Goal: Find specific page/section: Find specific page/section

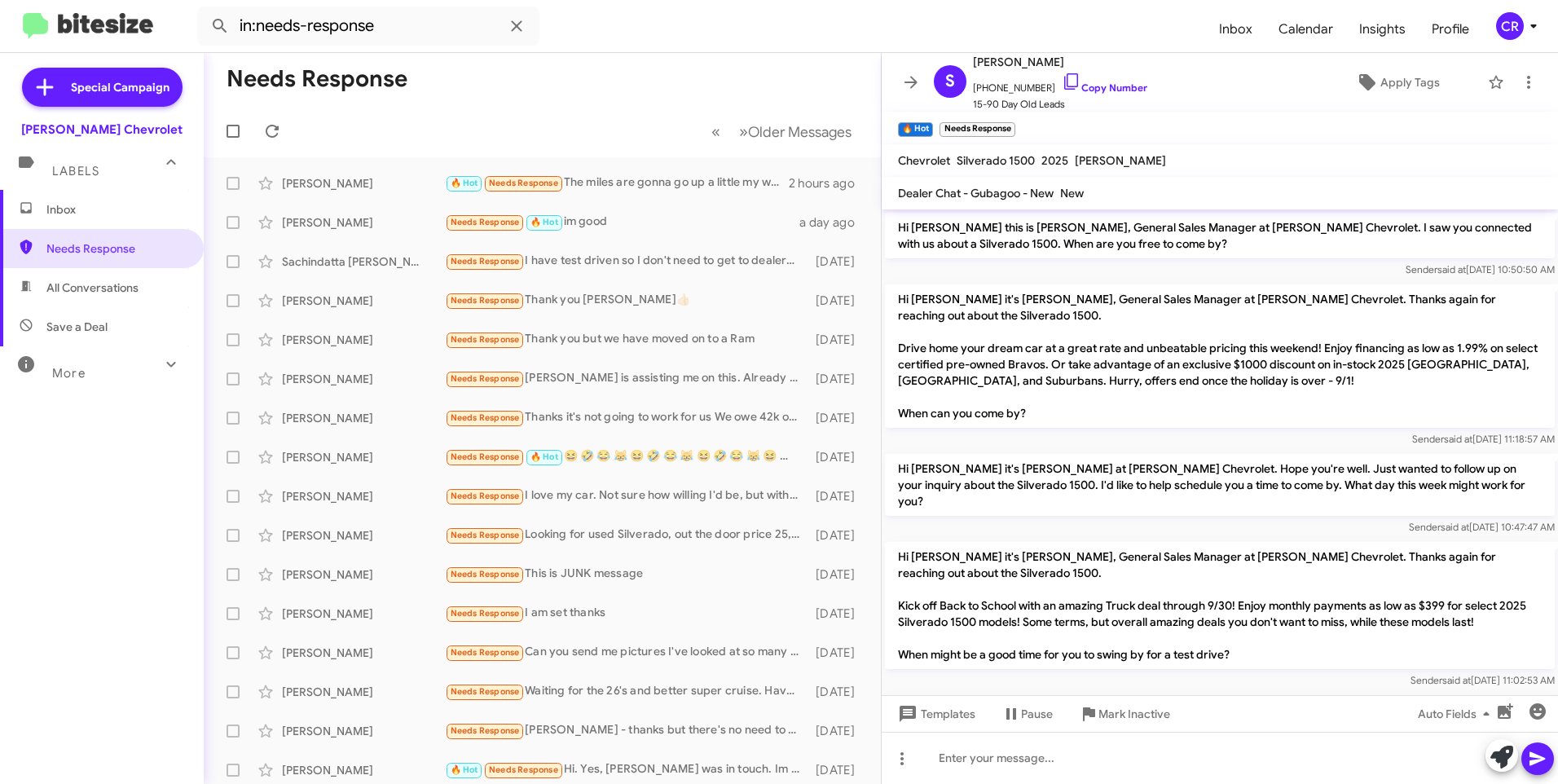
scroll to position [1013, 0]
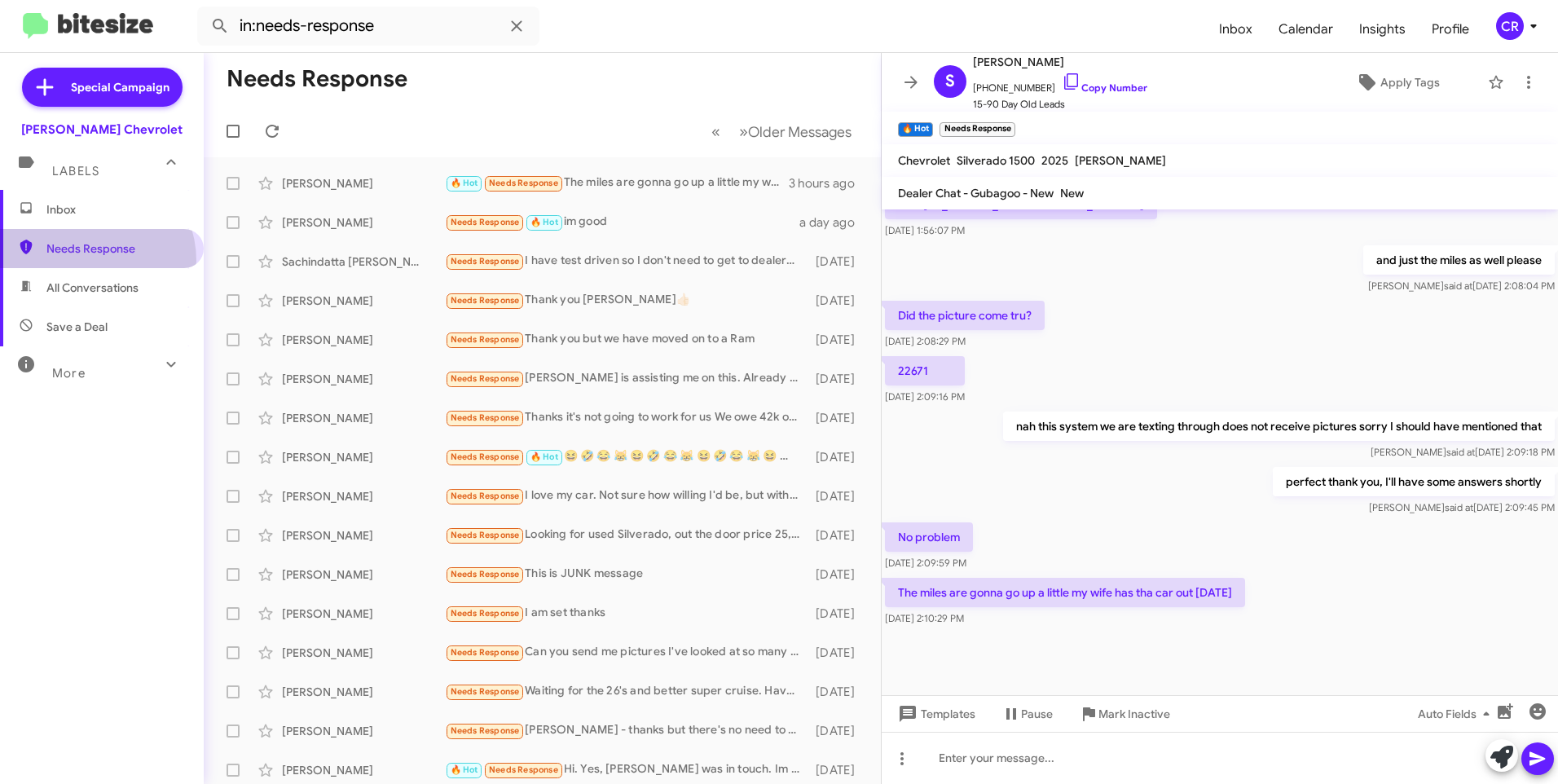
click at [87, 261] on span "Needs Response" at bounding box center [101, 249] width 203 height 39
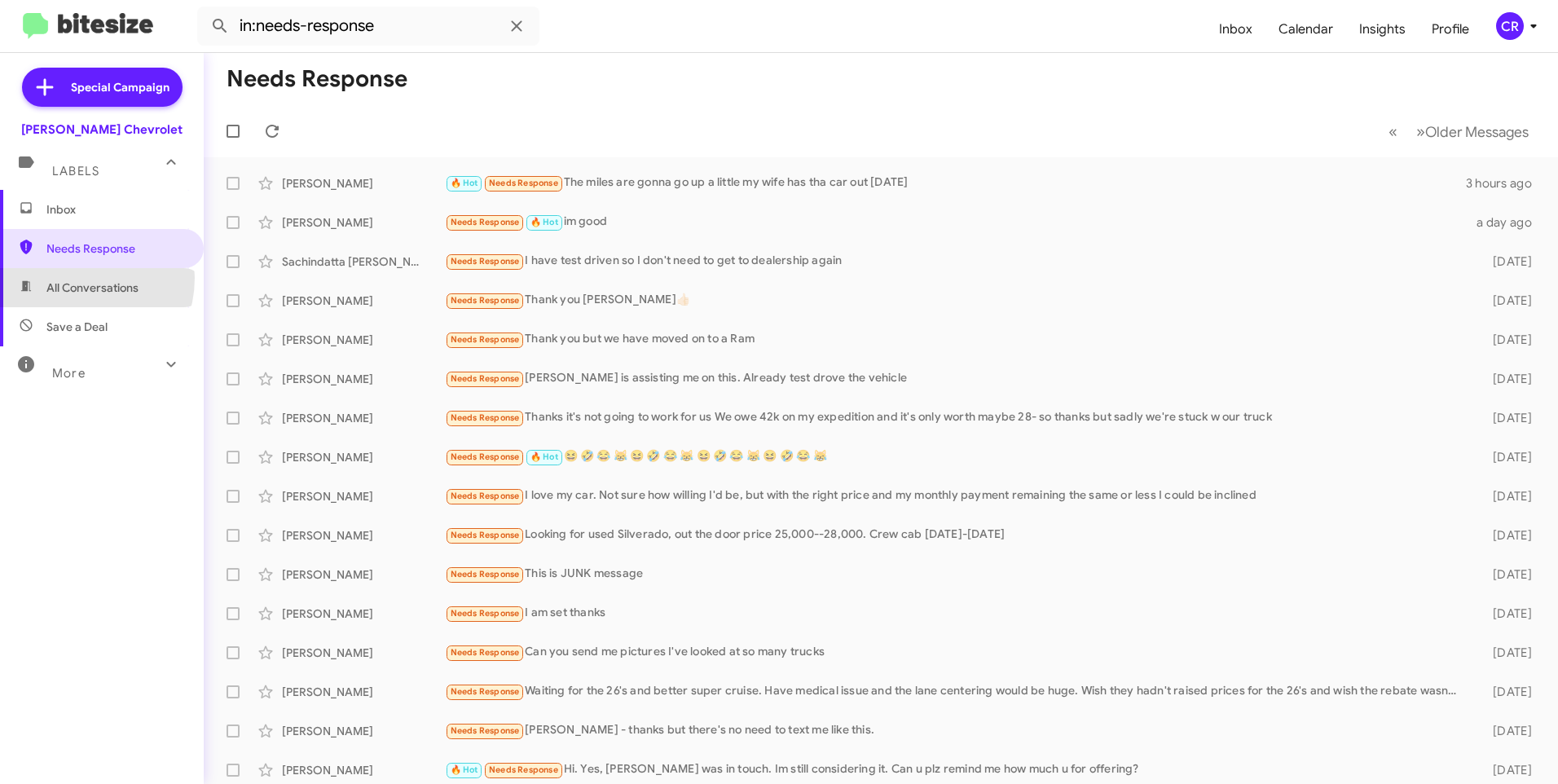
click at [73, 278] on span "All Conversations" at bounding box center [101, 287] width 203 height 39
type input "in:all-conversations"
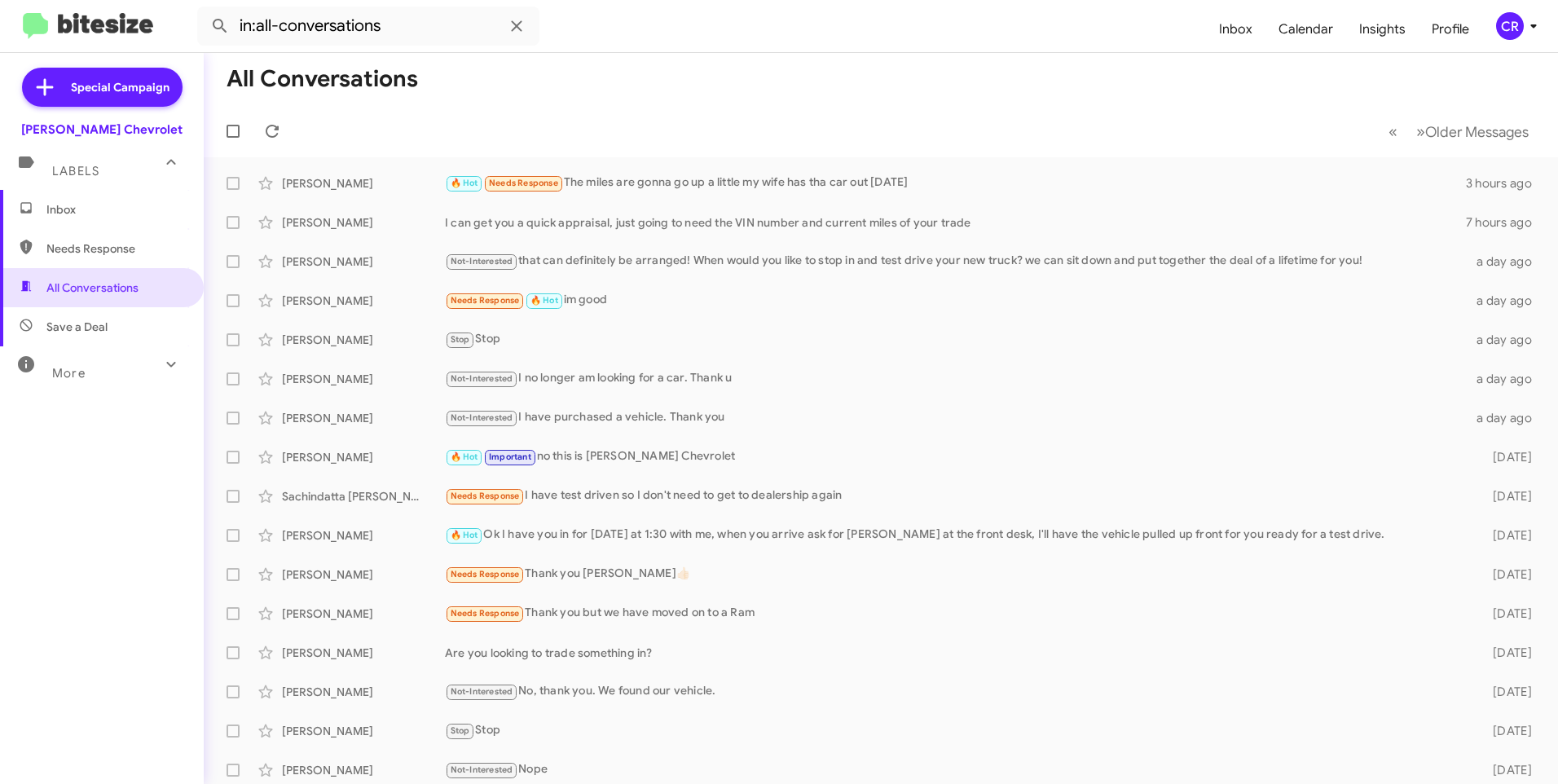
click at [137, 225] on span "Inbox" at bounding box center [101, 209] width 203 height 39
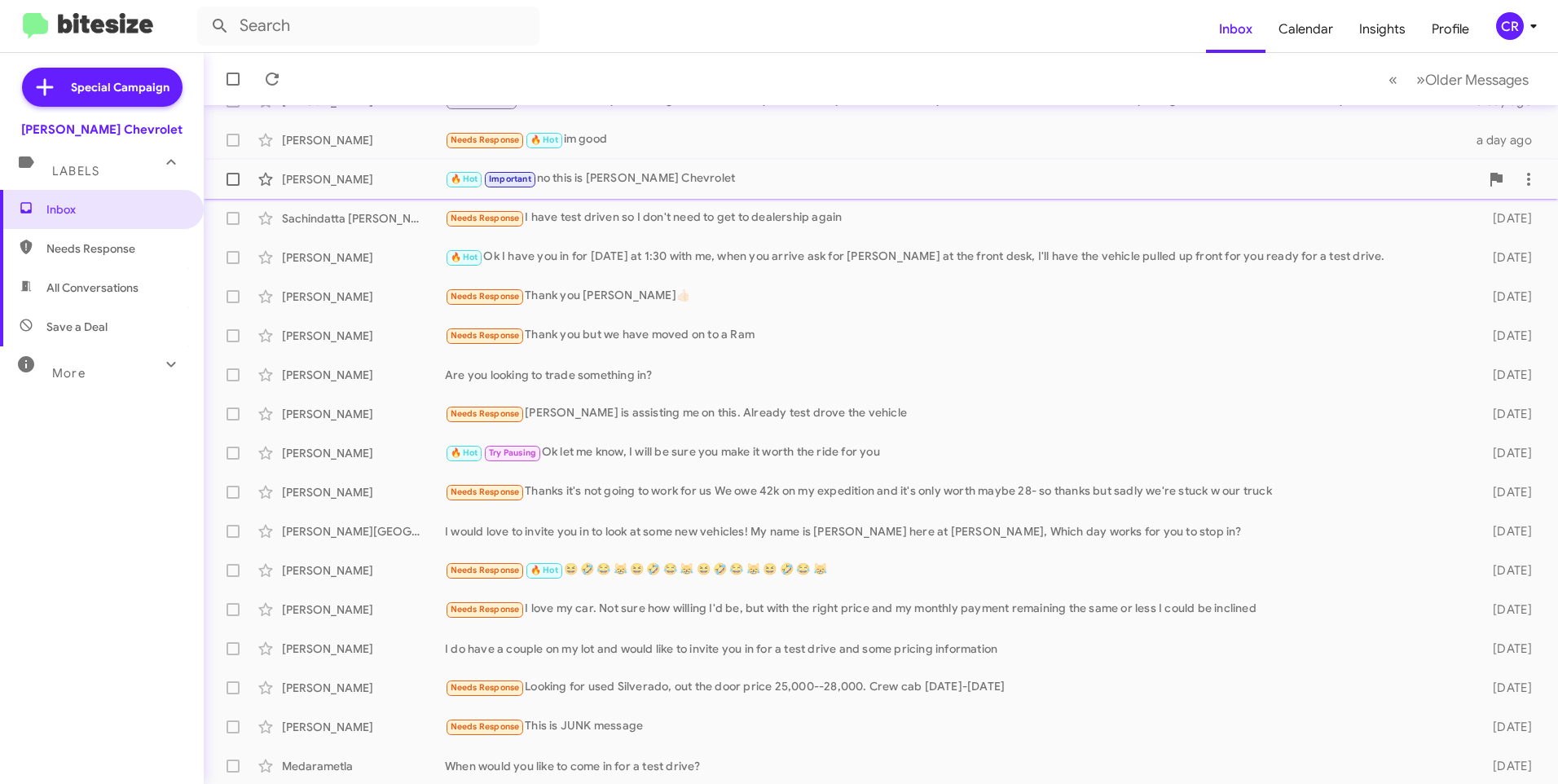
scroll to position [162, 0]
